Goal: Information Seeking & Learning: Learn about a topic

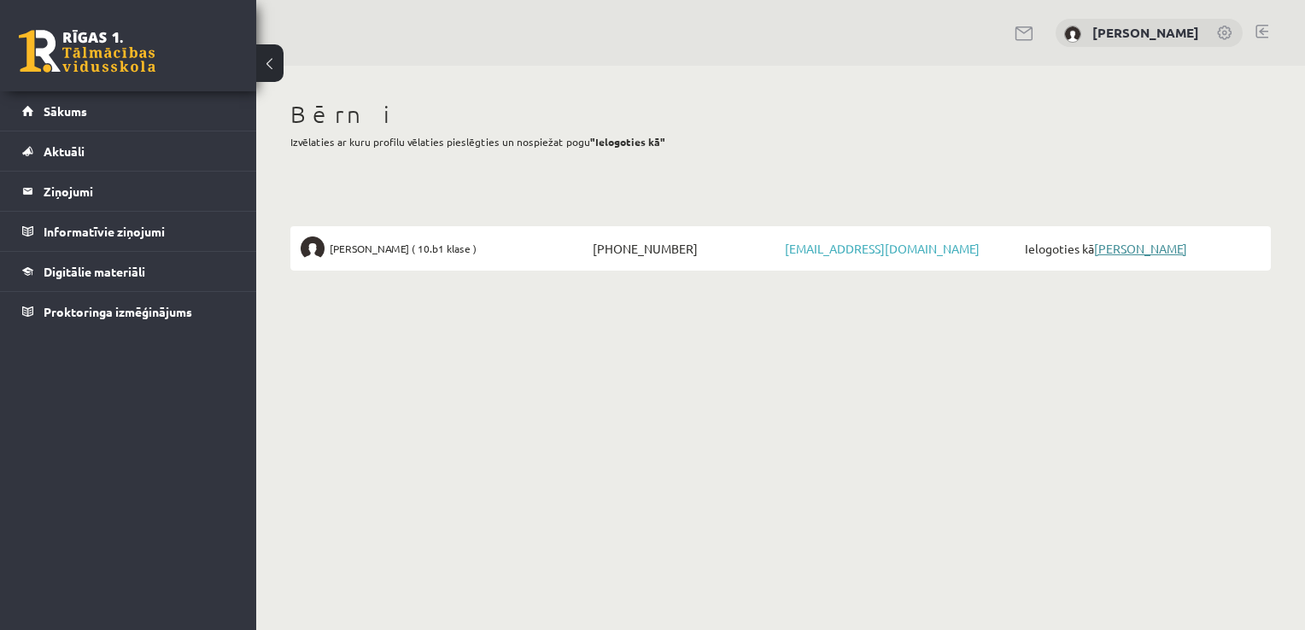
click at [1133, 249] on link "[PERSON_NAME]" at bounding box center [1140, 248] width 93 height 15
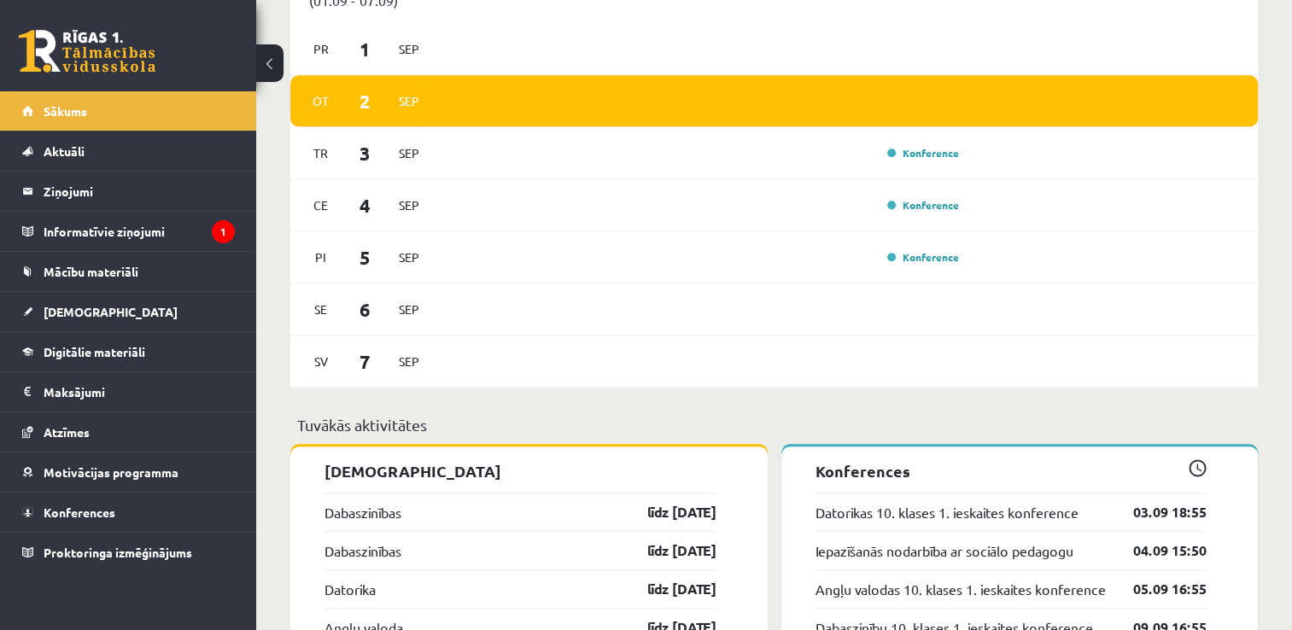
scroll to position [1110, 0]
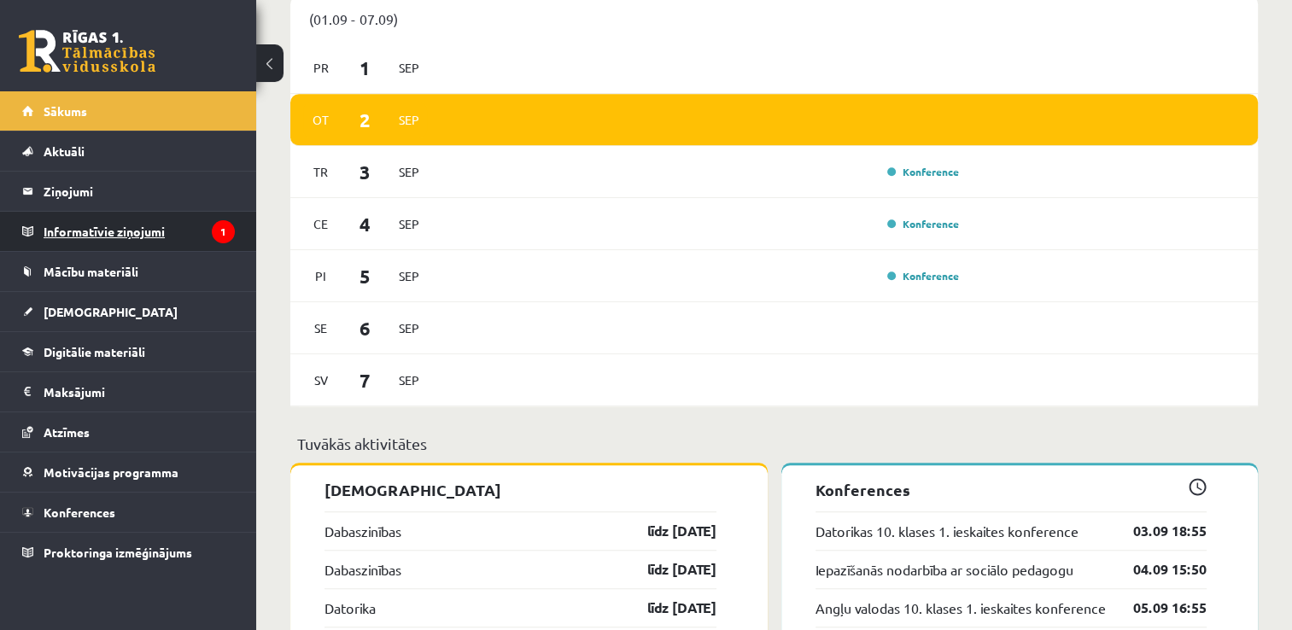
click at [135, 223] on legend "Informatīvie ziņojumi 1" at bounding box center [139, 231] width 191 height 39
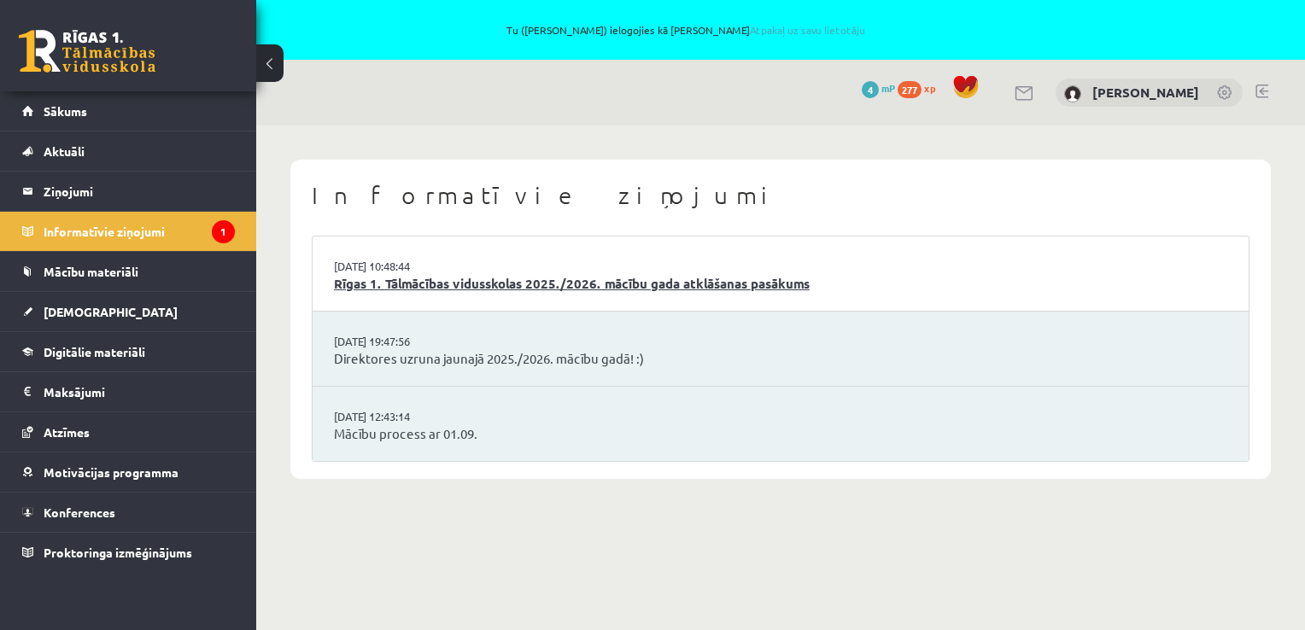
click at [547, 276] on link "Rīgas 1. Tālmācības vidusskolas 2025./2026. mācību gada atklāšanas pasākums" at bounding box center [781, 284] width 894 height 20
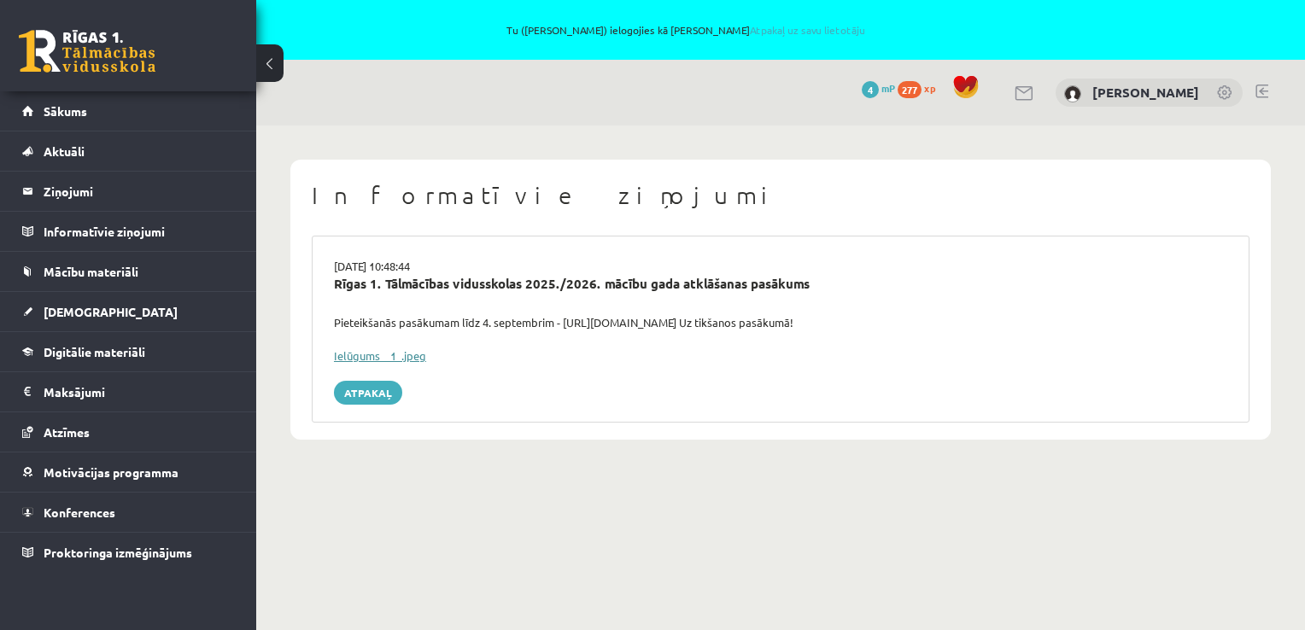
click at [404, 354] on link "Ielūgums__1_.jpeg" at bounding box center [380, 356] width 92 height 15
